Goal: Find specific page/section: Find specific page/section

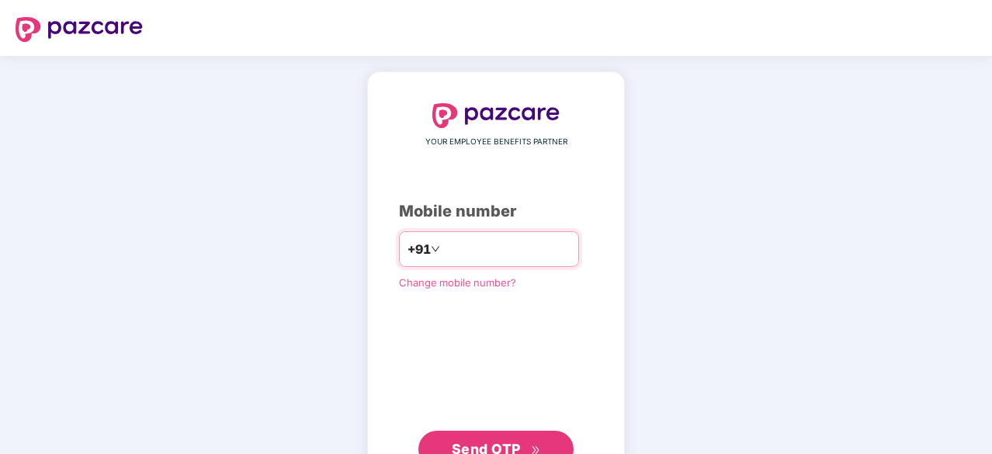
type input "**********"
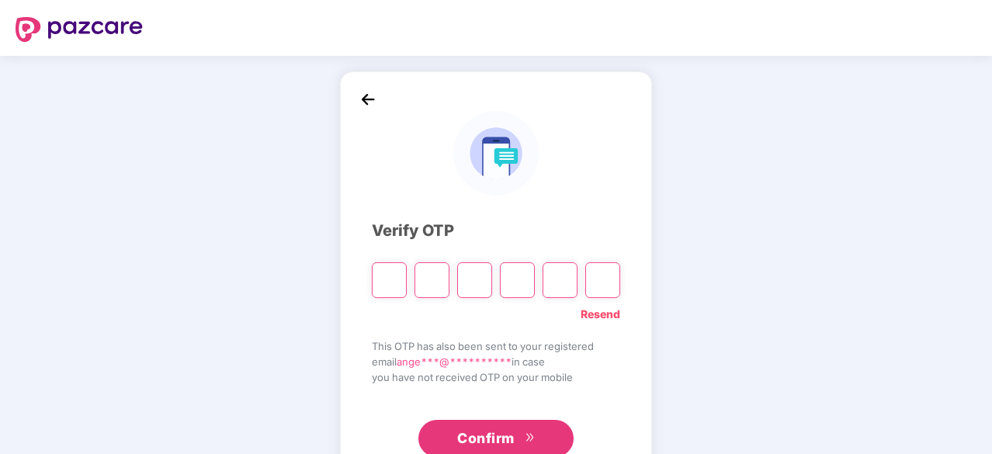
type input "*"
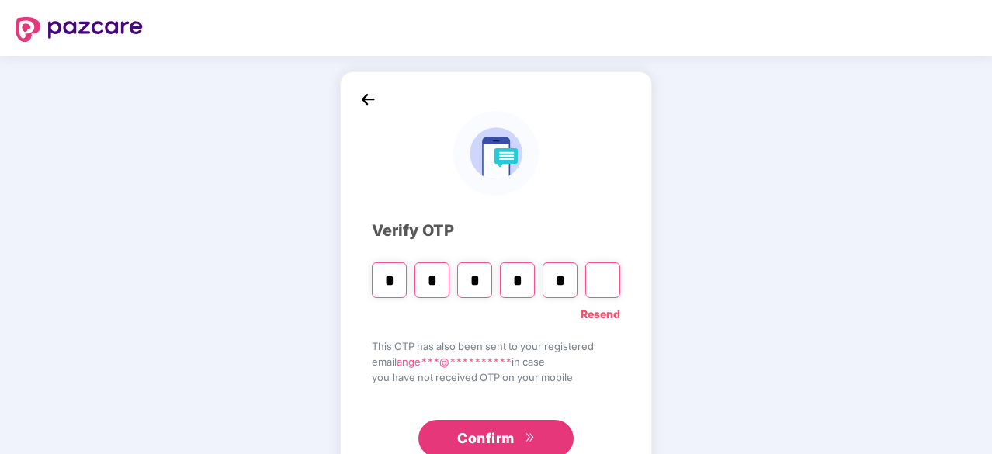
type input "*"
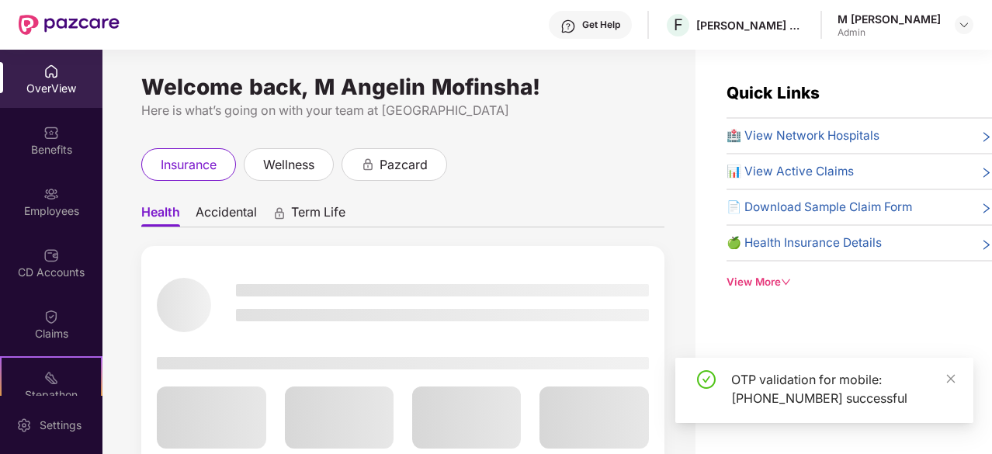
click at [944, 372] on div "OTP validation for mobile: [PHONE_NUMBER] successful" at bounding box center [842, 388] width 223 height 37
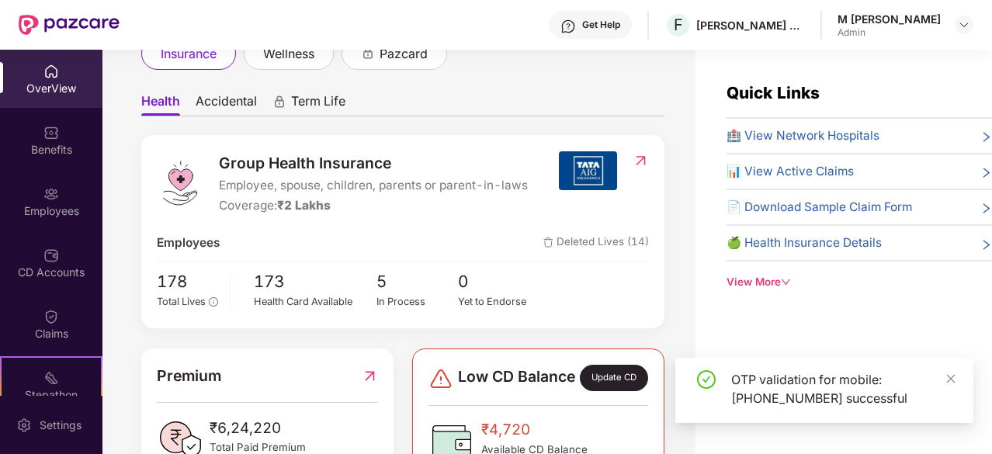
scroll to position [114, 0]
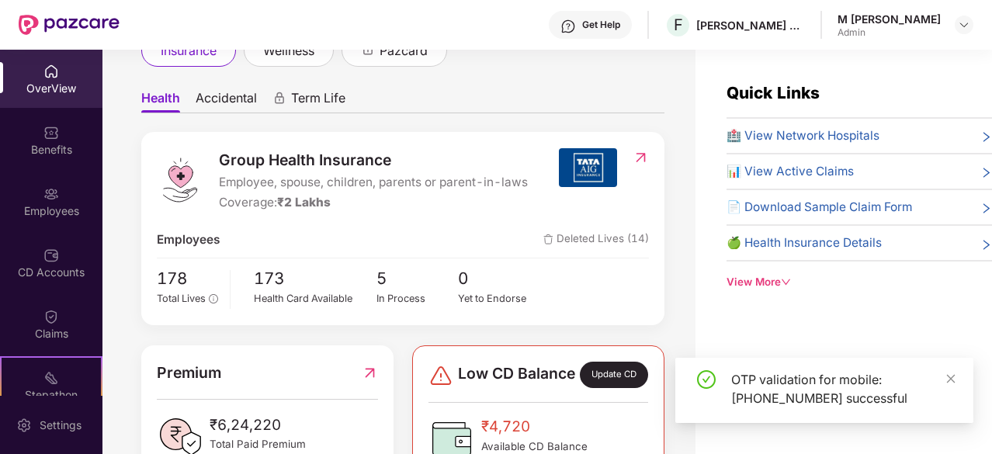
click at [958, 378] on div "OTP validation for mobile: [PHONE_NUMBER] successful" at bounding box center [824, 390] width 298 height 65
click at [950, 379] on icon "close" at bounding box center [951, 378] width 9 height 9
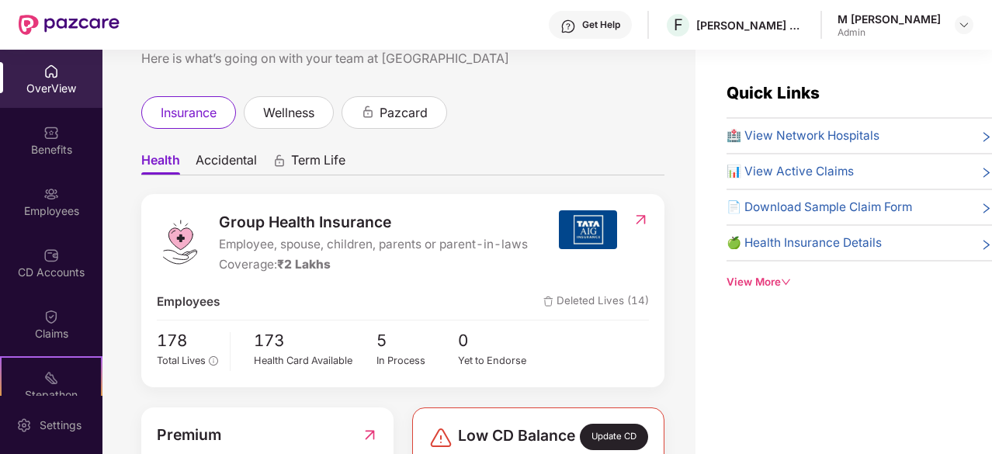
scroll to position [0, 0]
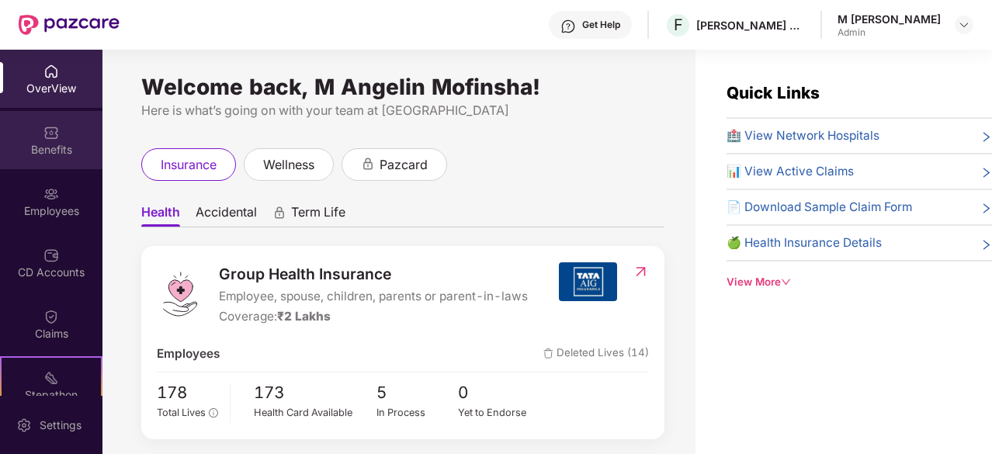
click at [59, 156] on div "Benefits" at bounding box center [51, 150] width 102 height 16
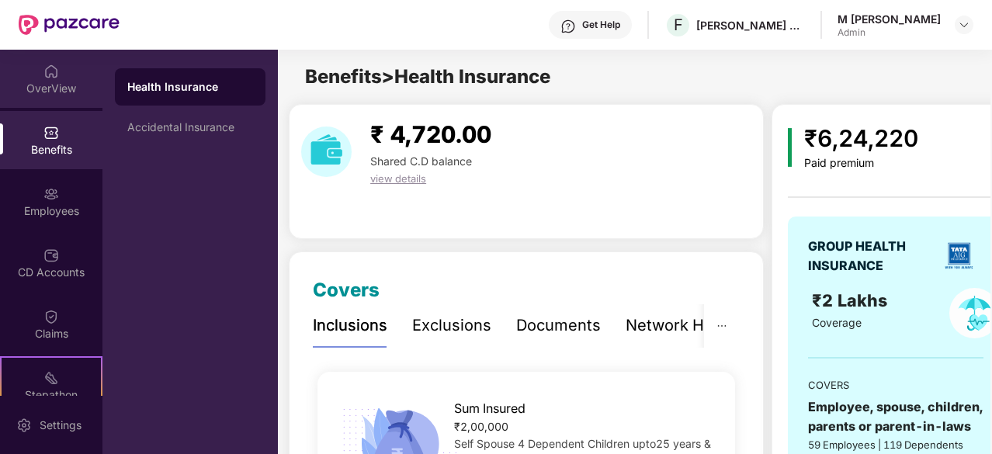
click at [70, 81] on div "OverView" at bounding box center [51, 89] width 102 height 16
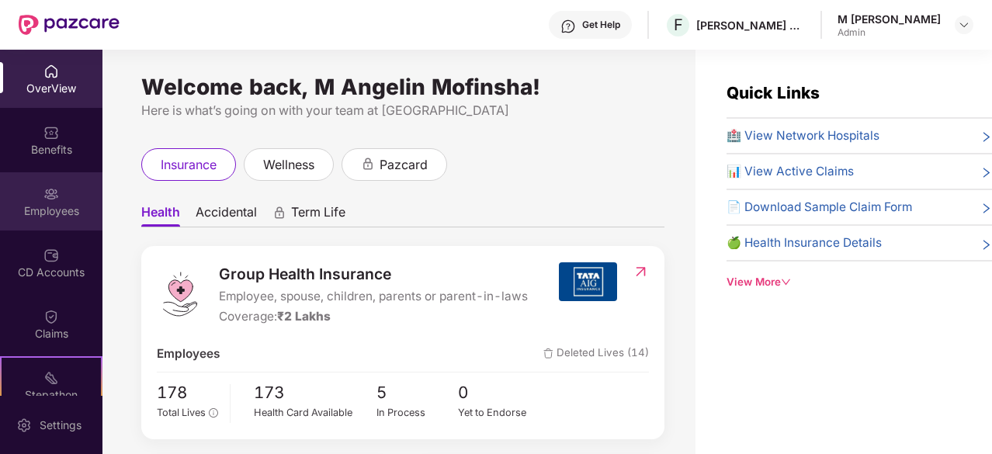
click at [63, 182] on div "Employees" at bounding box center [51, 201] width 102 height 58
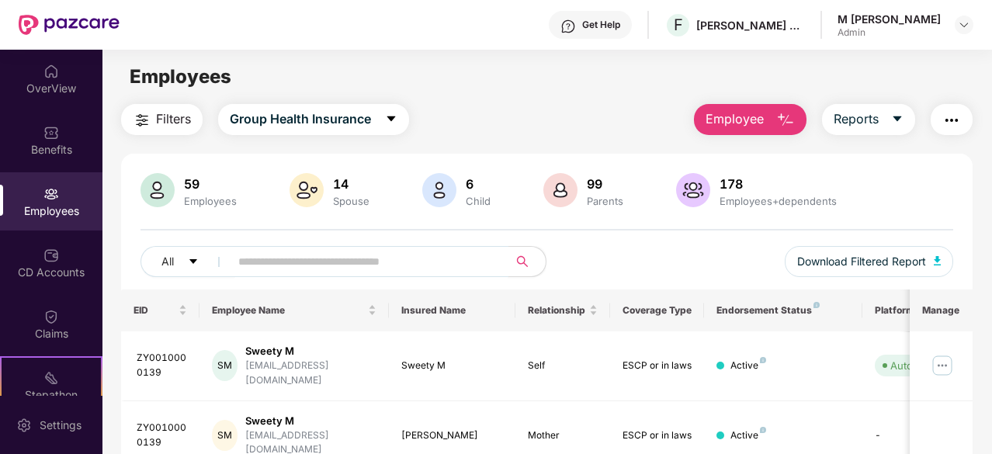
click at [307, 258] on input "text" at bounding box center [362, 261] width 249 height 23
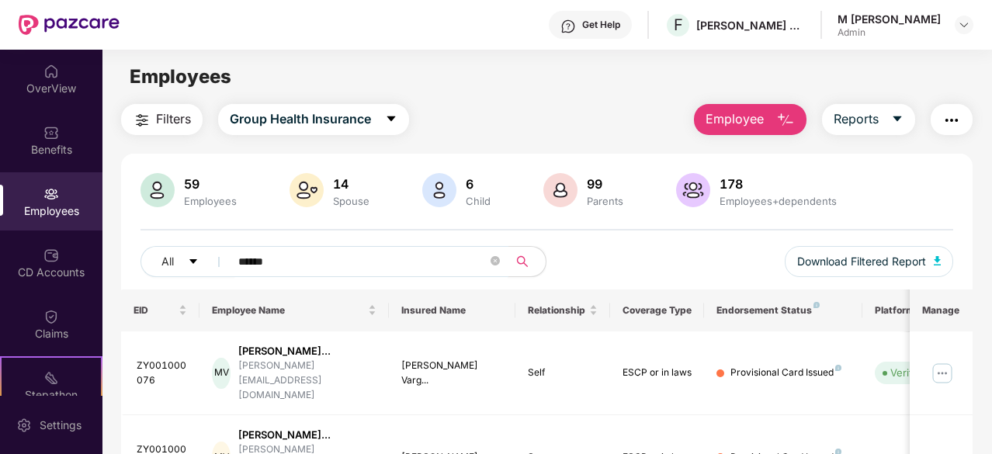
type input "******"
click at [489, 258] on span "******" at bounding box center [364, 261] width 289 height 31
click at [497, 262] on icon "close-circle" at bounding box center [494, 260] width 9 height 9
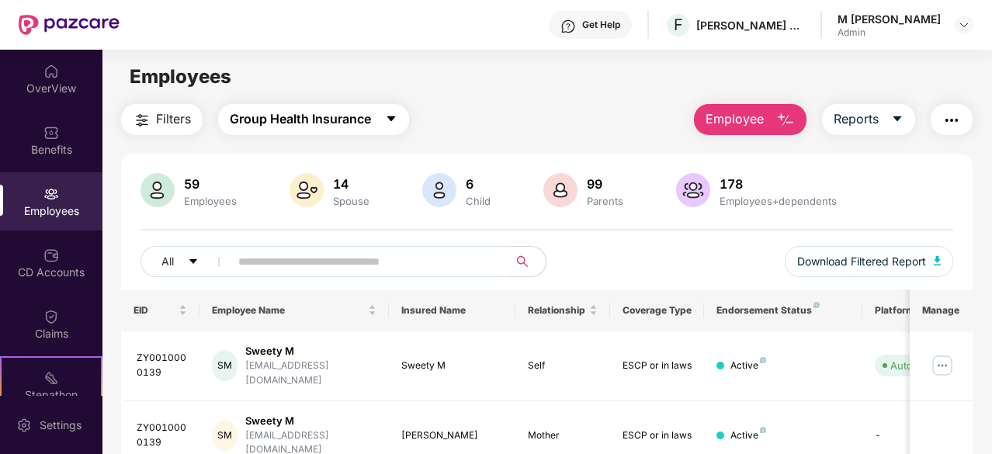
click at [309, 118] on span "Group Health Insurance" at bounding box center [300, 118] width 141 height 19
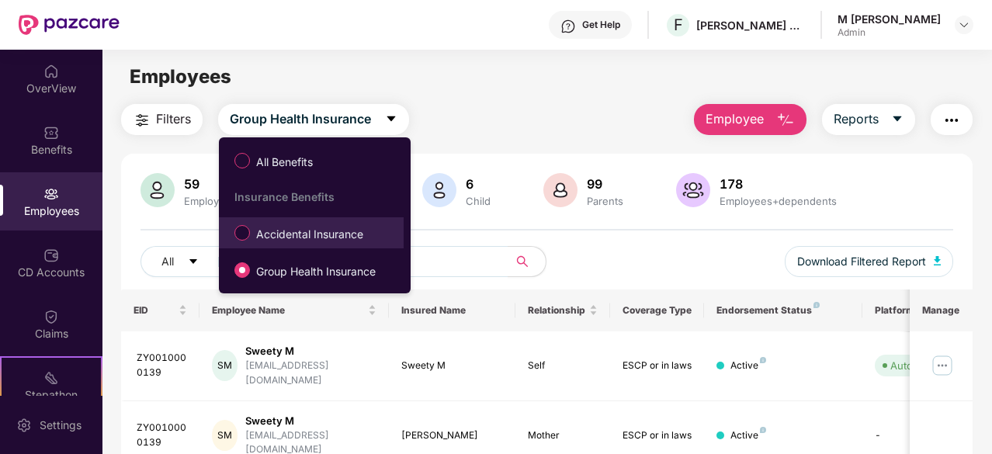
click at [276, 230] on span "Accidental Insurance" at bounding box center [309, 234] width 119 height 17
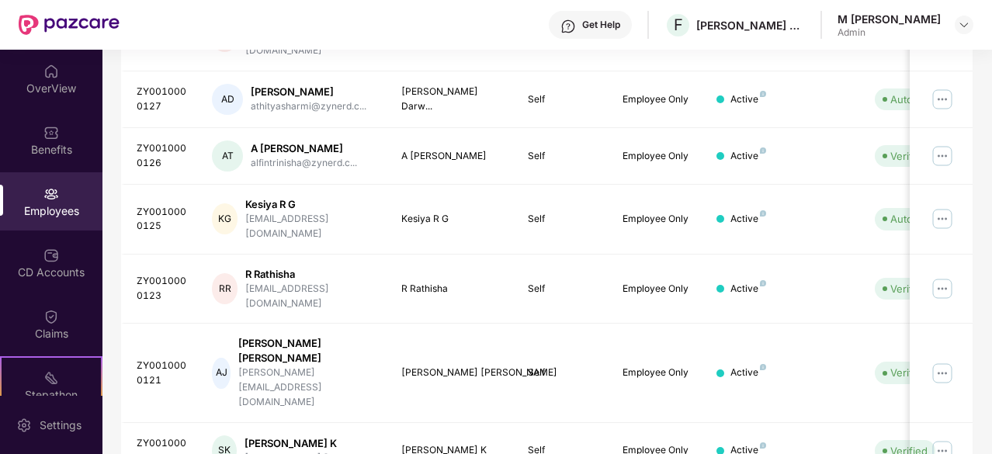
scroll to position [496, 0]
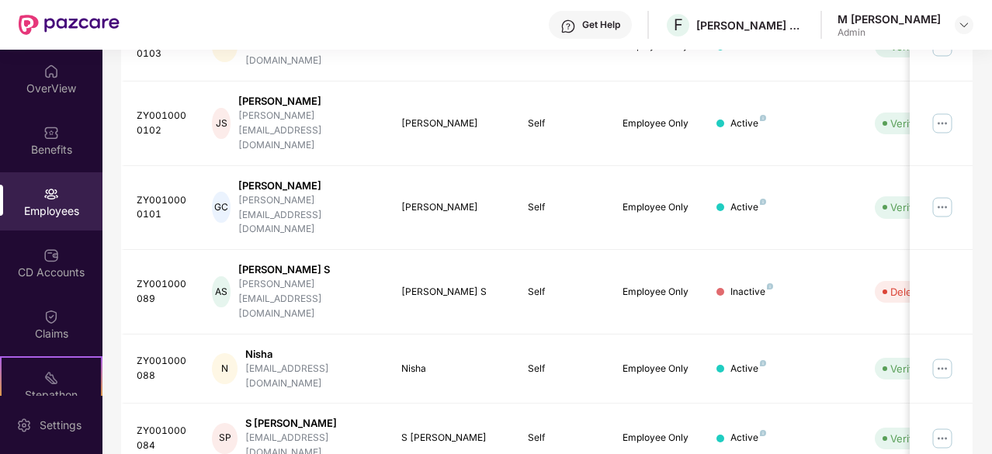
scroll to position [403, 0]
click at [36, 265] on div "CD Accounts" at bounding box center [51, 273] width 102 height 16
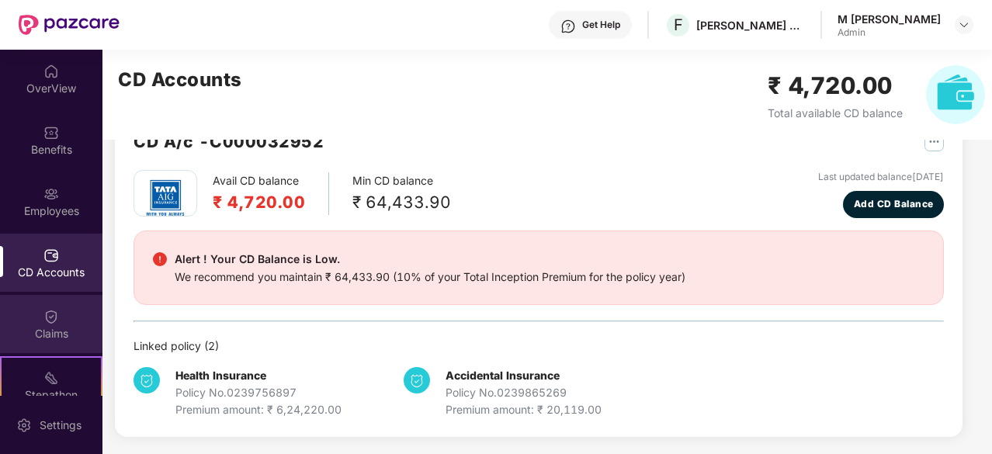
click at [46, 311] on img at bounding box center [51, 317] width 16 height 16
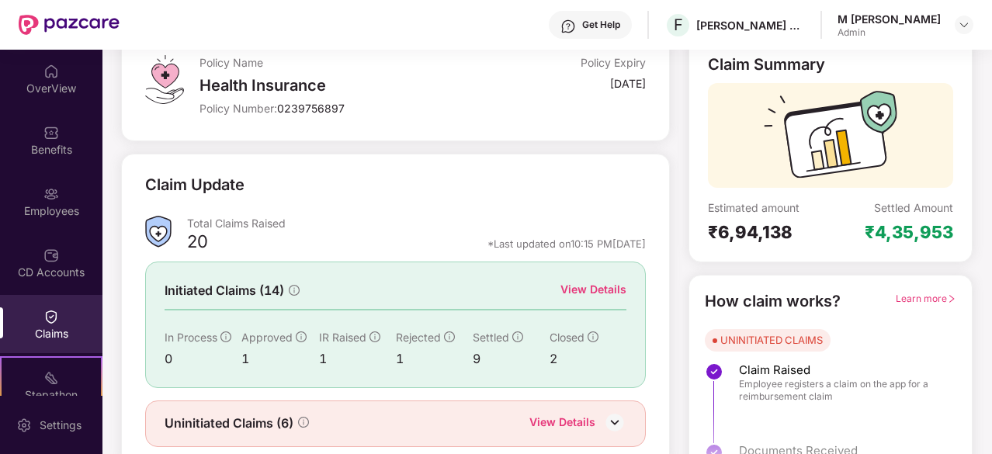
scroll to position [152, 0]
